Goal: Task Accomplishment & Management: Complete application form

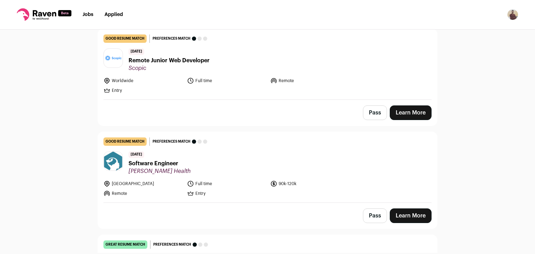
scroll to position [1253, 0]
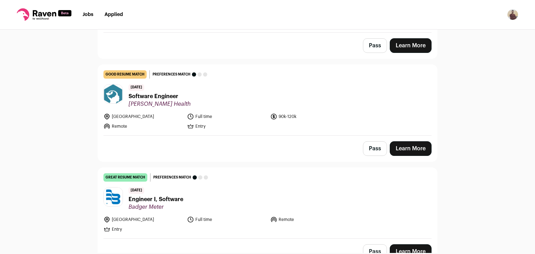
click at [408, 245] on link "Learn More" at bounding box center [411, 252] width 42 height 15
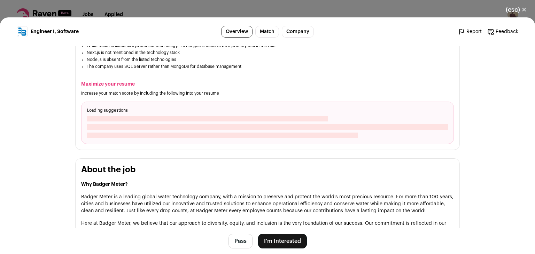
scroll to position [215, 0]
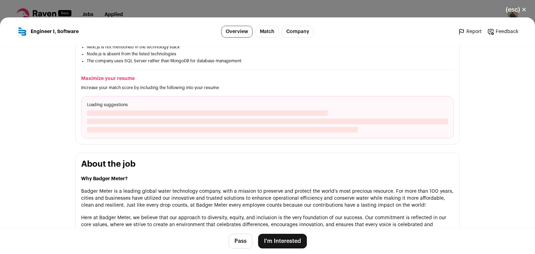
click at [278, 235] on button "I'm Interested" at bounding box center [282, 241] width 49 height 15
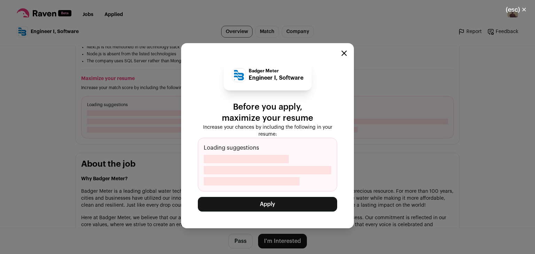
drag, startPoint x: 279, startPoint y: 201, endPoint x: 308, endPoint y: 118, distance: 88.1
click at [308, 118] on div "Badger Meter Engineer I, Software Before you apply, maximize your resume Increa…" at bounding box center [267, 136] width 139 height 152
click at [271, 208] on button "Apply" at bounding box center [267, 204] width 139 height 15
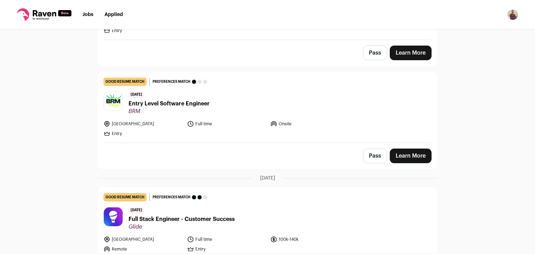
scroll to position [936, 0]
